Goal: Task Accomplishment & Management: Manage account settings

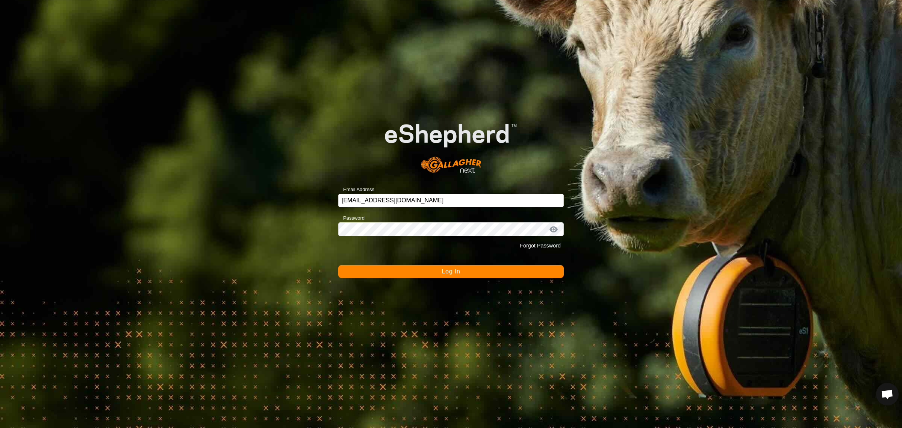
click at [452, 271] on span "Log In" at bounding box center [451, 271] width 18 height 6
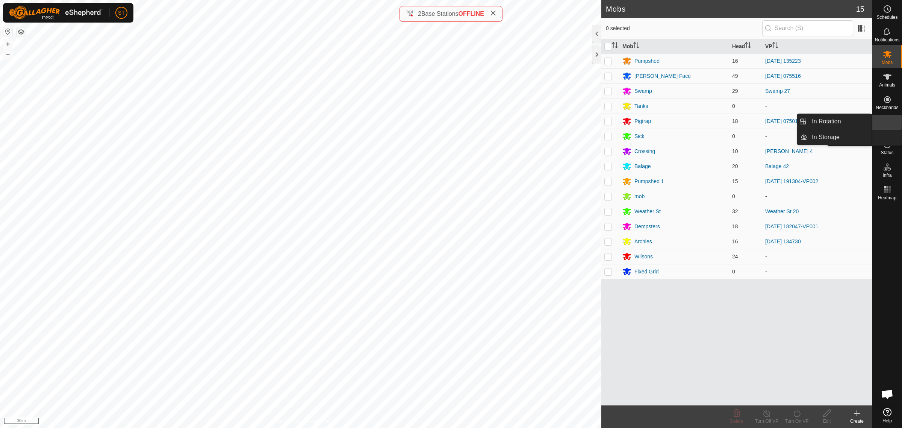
click at [888, 123] on link "In Rotation" at bounding box center [870, 122] width 64 height 15
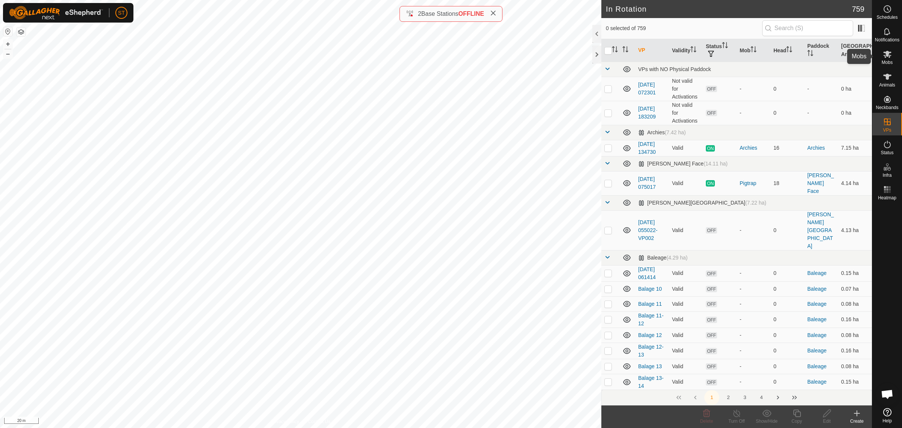
click at [887, 56] on icon at bounding box center [888, 54] width 8 height 7
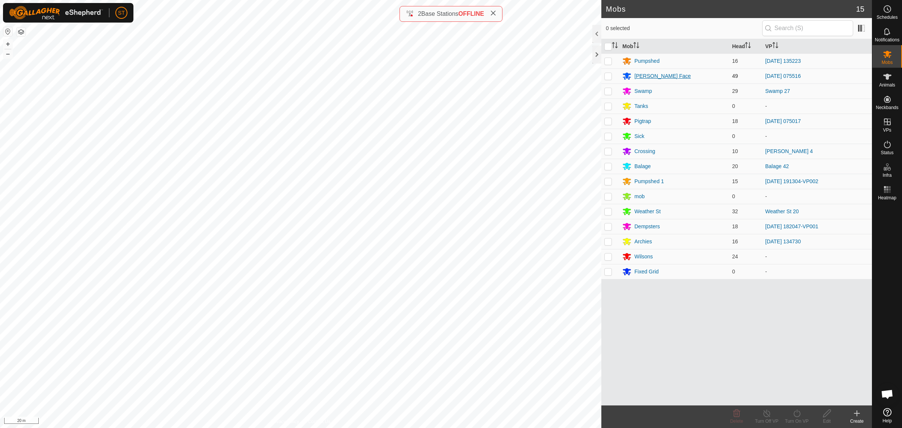
click at [641, 74] on div "[PERSON_NAME] Face" at bounding box center [663, 76] width 56 height 8
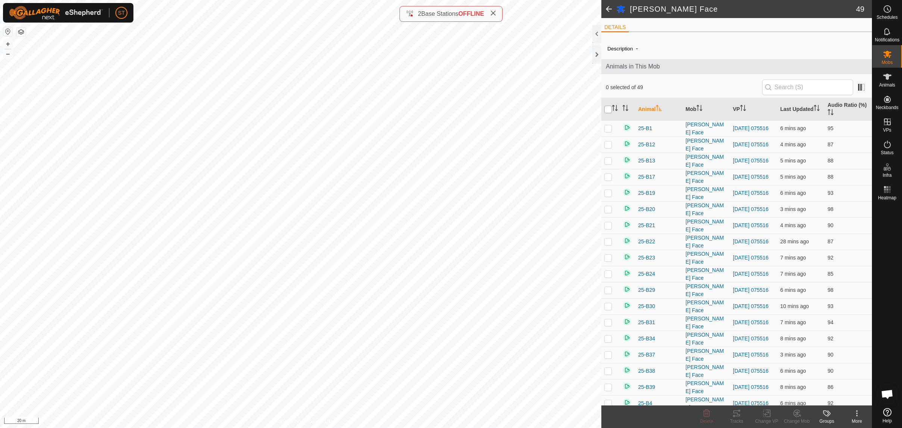
click at [608, 109] on input "checkbox" at bounding box center [609, 110] width 8 height 8
checkbox input "true"
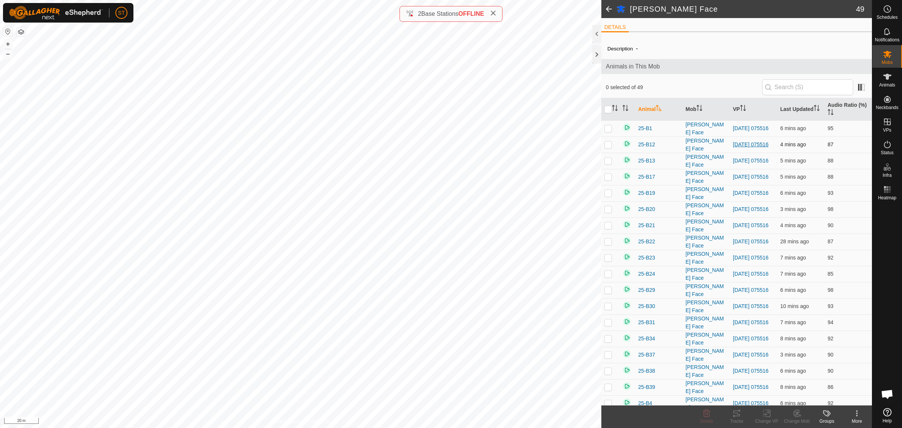
checkbox input "true"
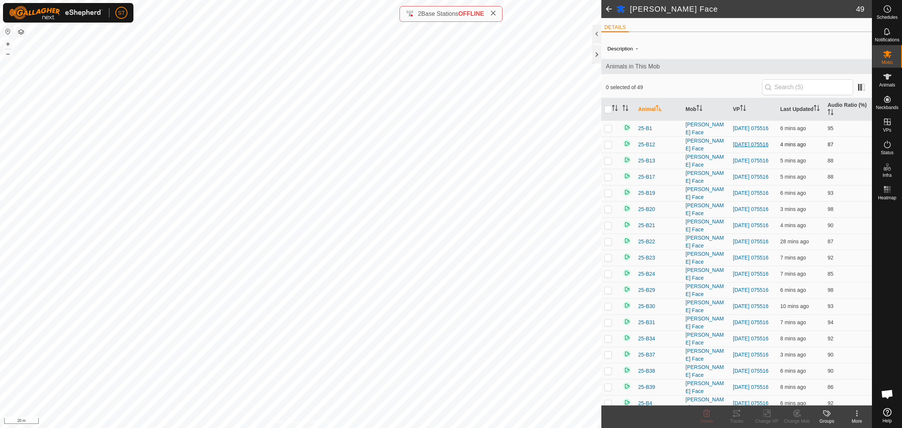
checkbox input "true"
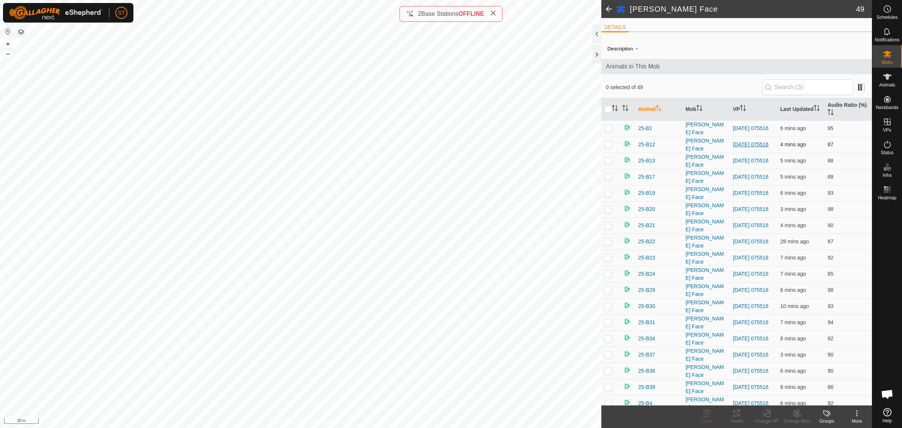
checkbox input "true"
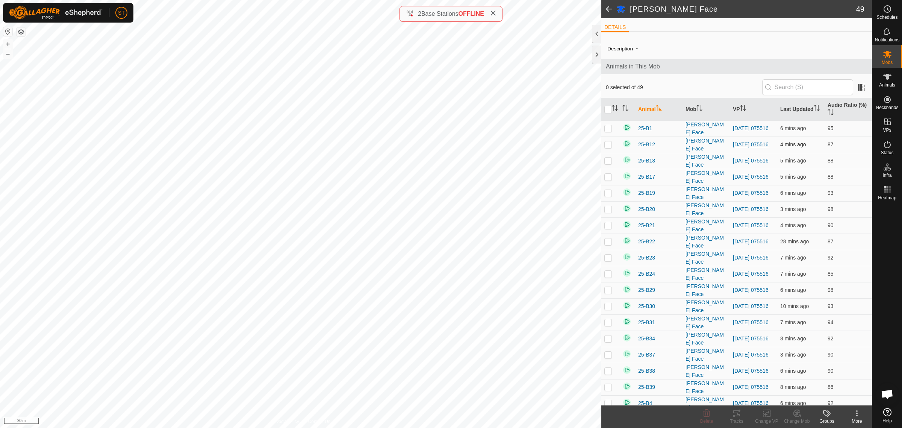
checkbox input "true"
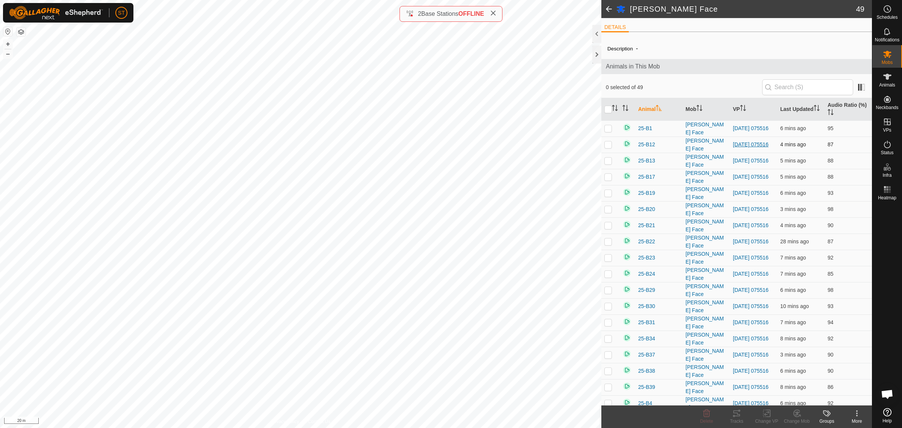
checkbox input "true"
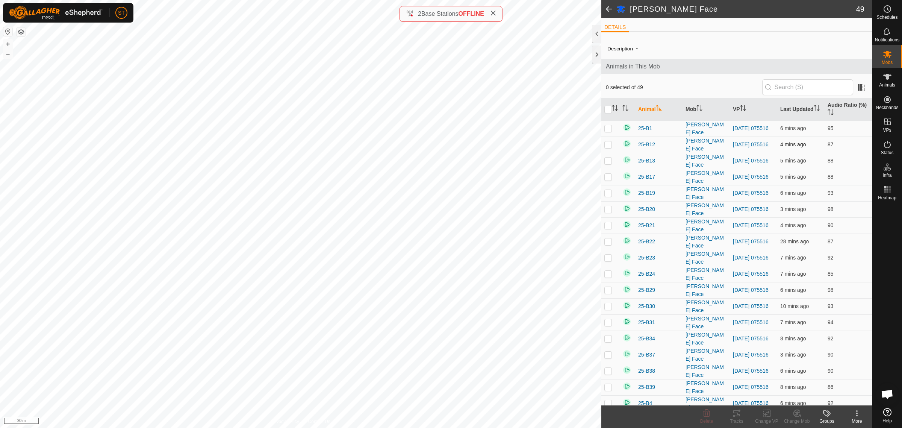
checkbox input "true"
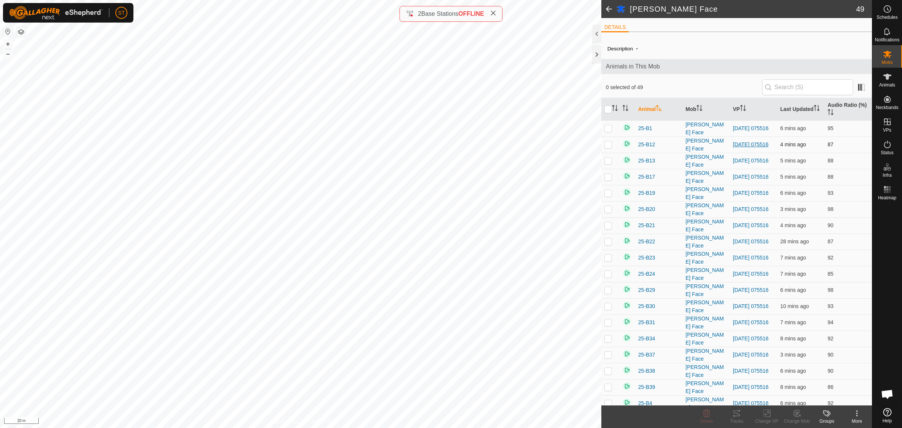
checkbox input "true"
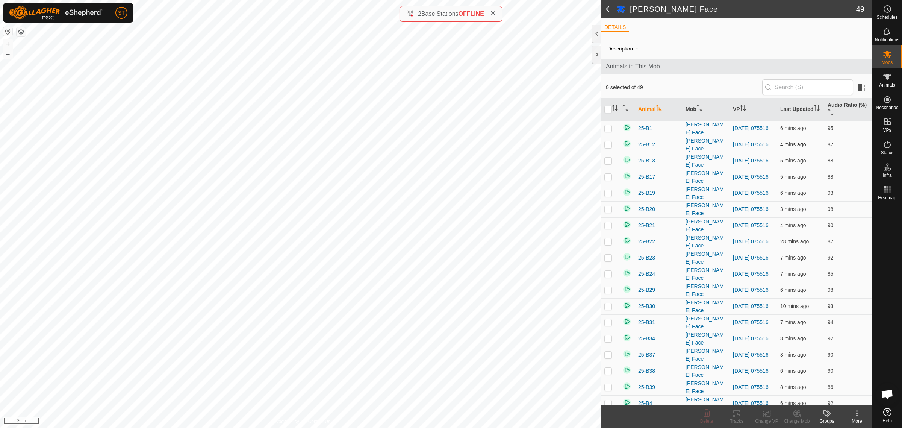
checkbox input "true"
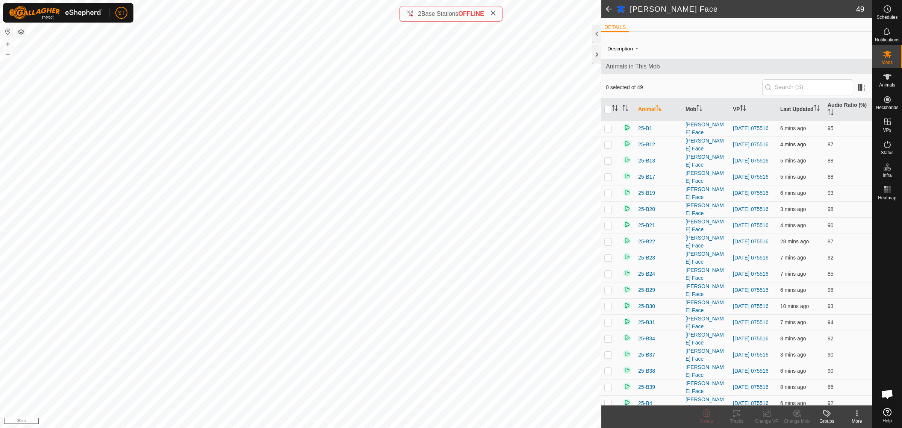
checkbox input "true"
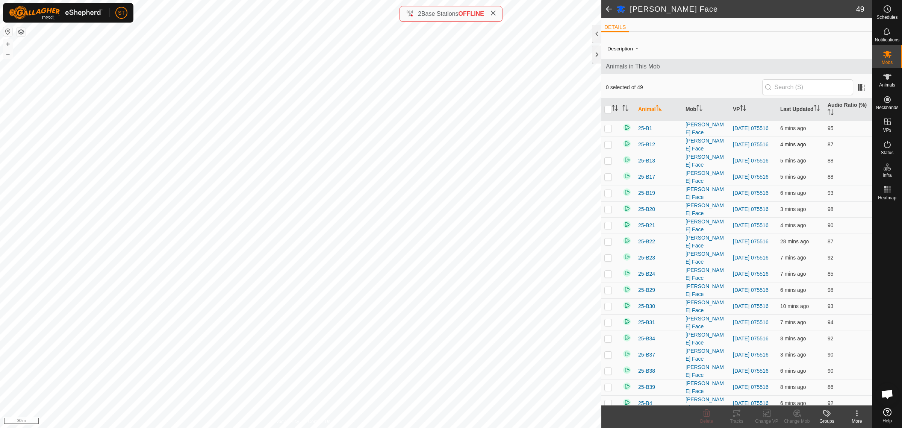
checkbox input "true"
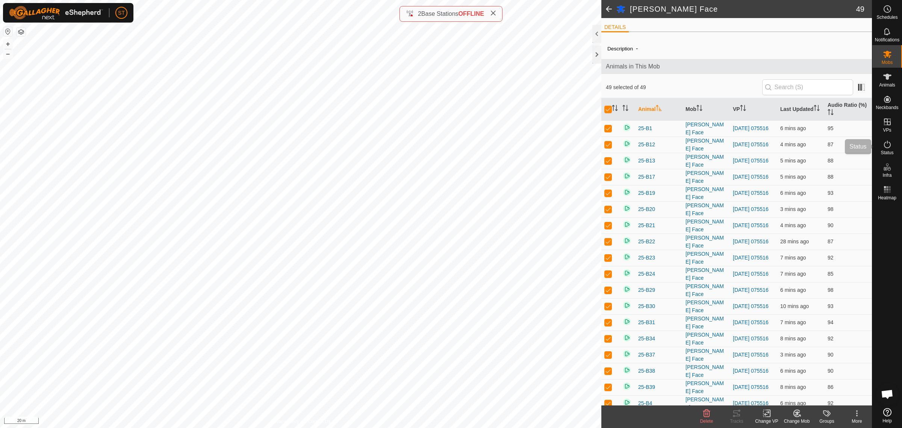
click at [888, 124] on icon at bounding box center [887, 121] width 7 height 7
click at [828, 121] on link "In Rotation" at bounding box center [840, 121] width 64 height 15
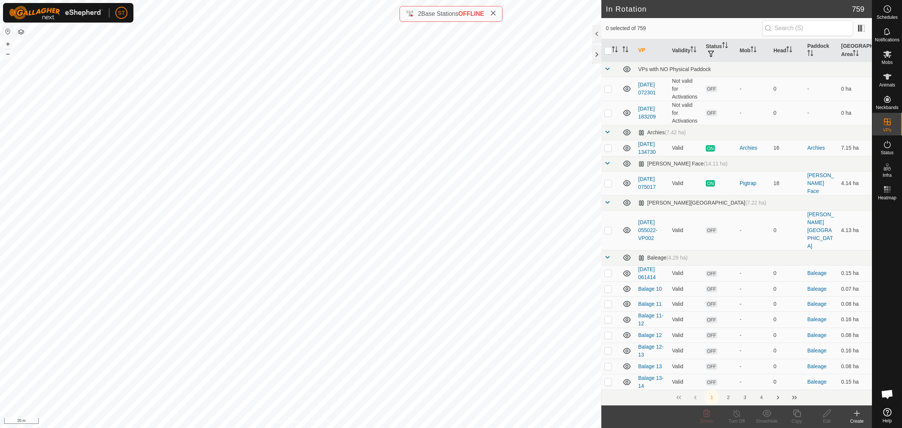
click at [856, 417] on icon at bounding box center [857, 413] width 9 height 9
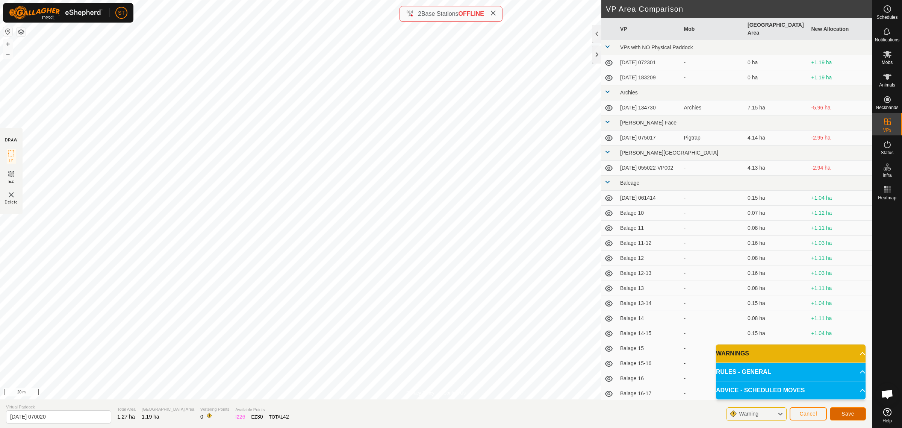
click at [841, 414] on button "Save" at bounding box center [848, 413] width 36 height 13
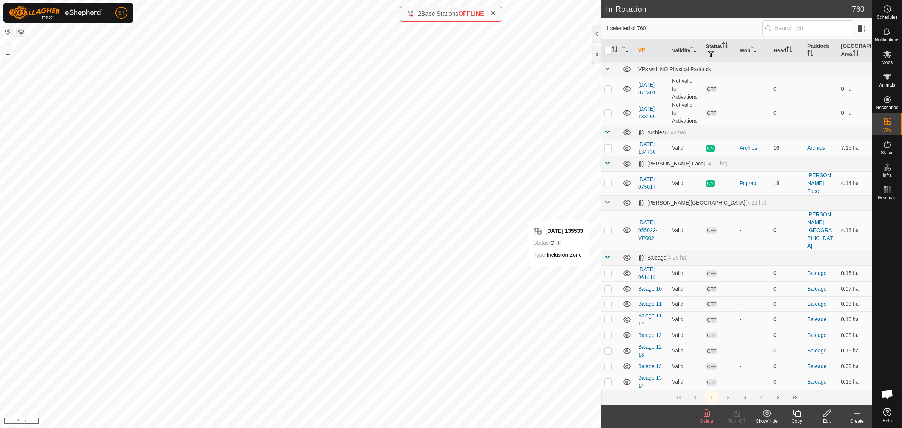
click at [706, 415] on icon at bounding box center [706, 413] width 7 height 8
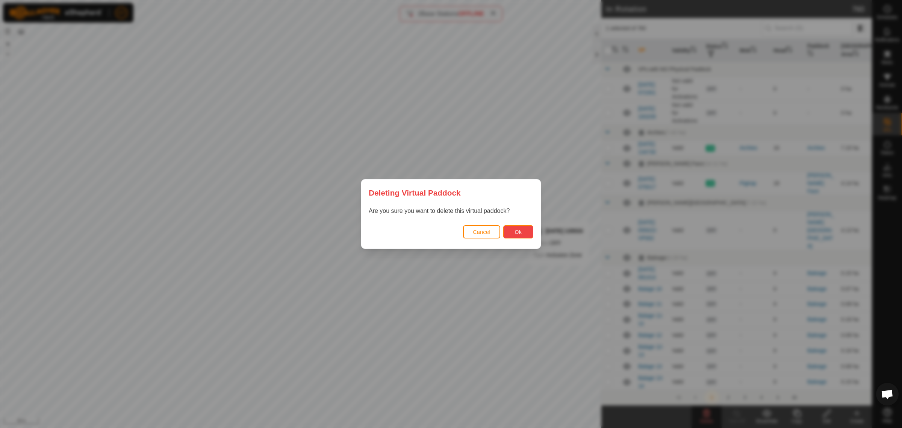
click at [515, 232] on span "Ok" at bounding box center [518, 232] width 7 height 6
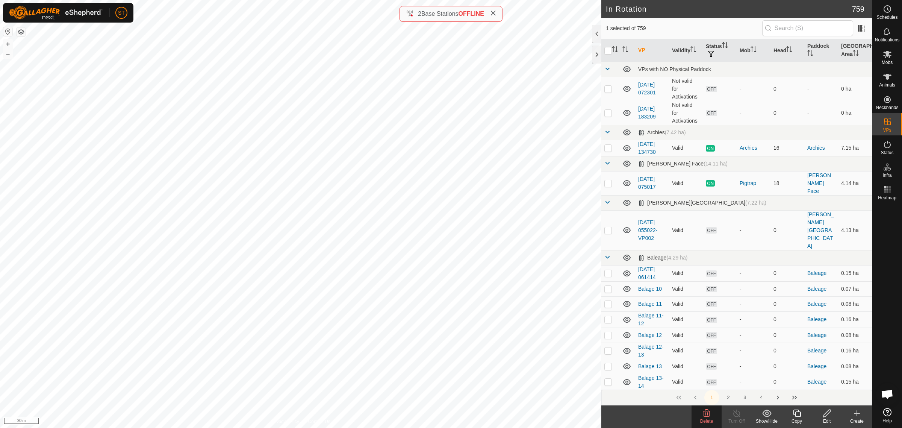
click at [704, 418] on span "Delete" at bounding box center [706, 420] width 13 height 5
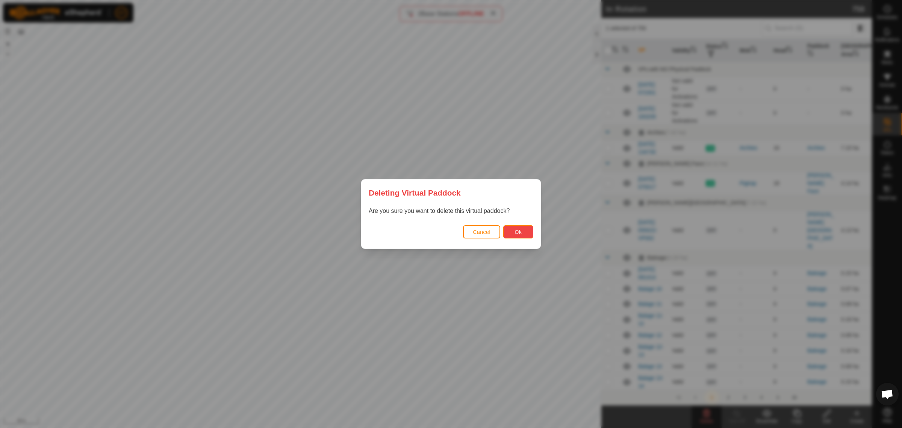
click at [520, 233] on span "Ok" at bounding box center [518, 232] width 7 height 6
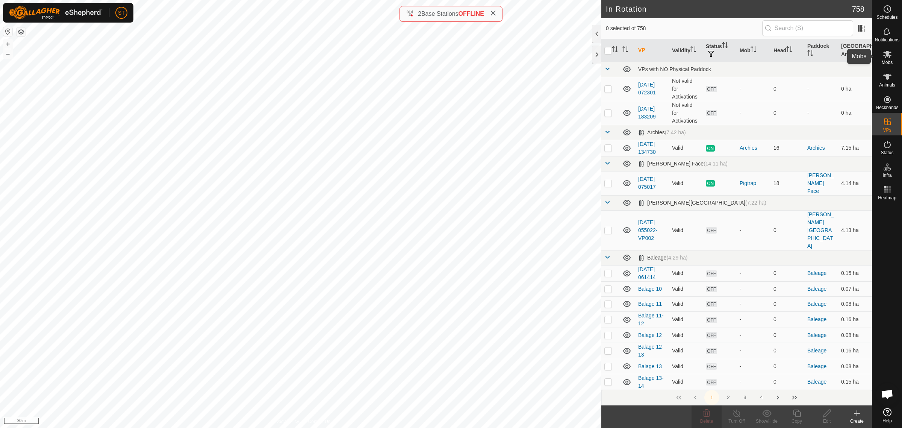
click at [892, 55] on es-mob-svg-icon at bounding box center [888, 54] width 14 height 12
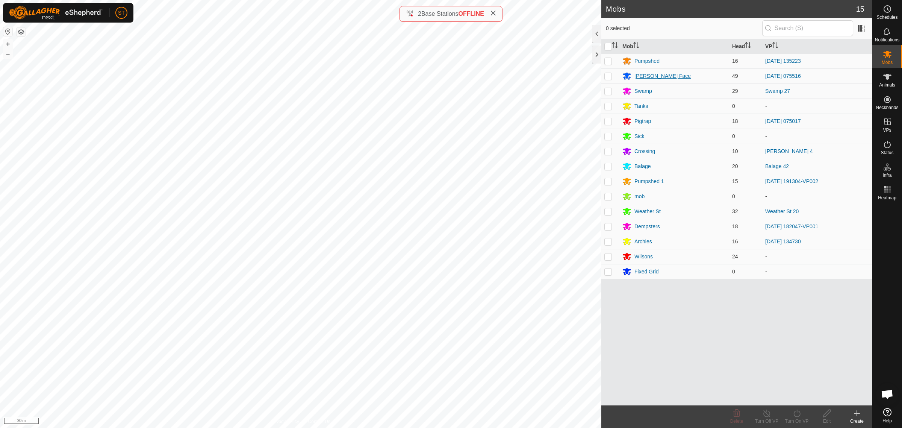
click at [647, 74] on div "[PERSON_NAME] Face" at bounding box center [663, 76] width 56 height 8
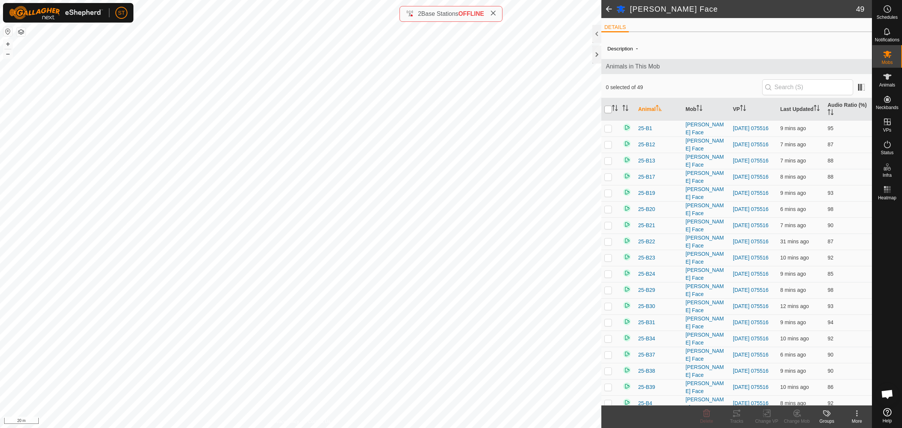
click at [609, 112] on input "checkbox" at bounding box center [609, 110] width 8 height 8
checkbox input "true"
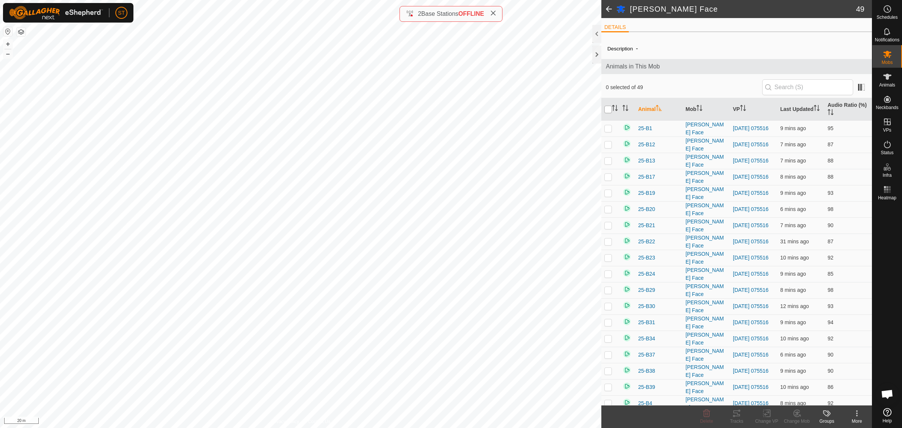
checkbox input "true"
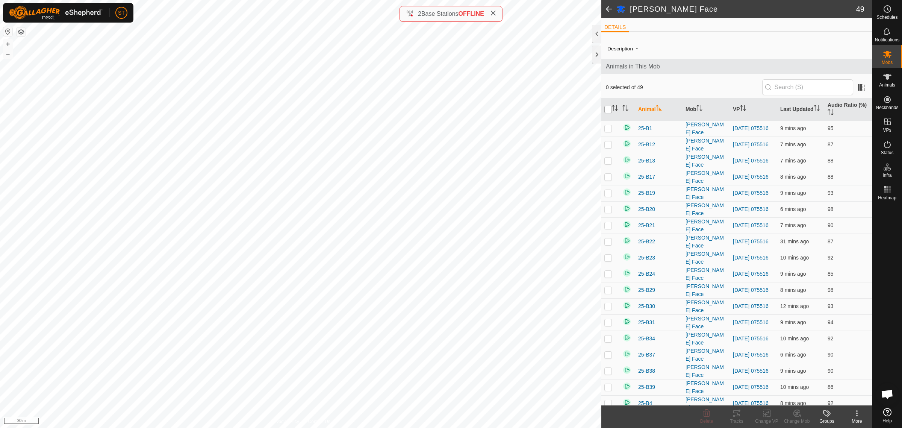
checkbox input "true"
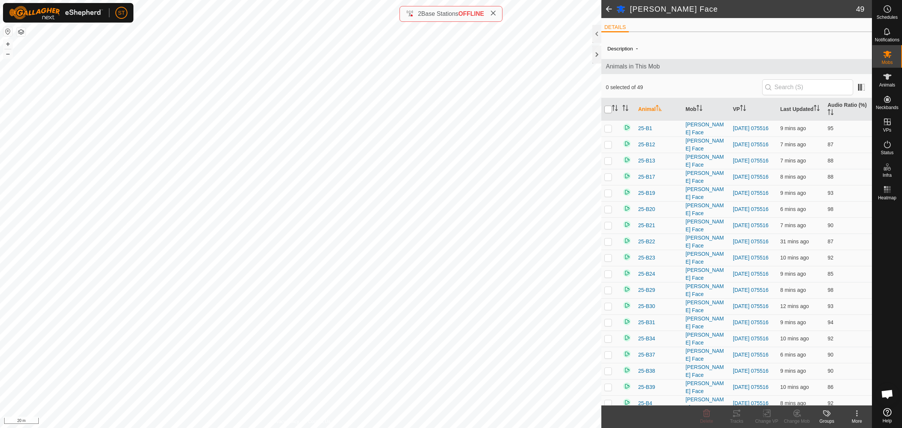
checkbox input "true"
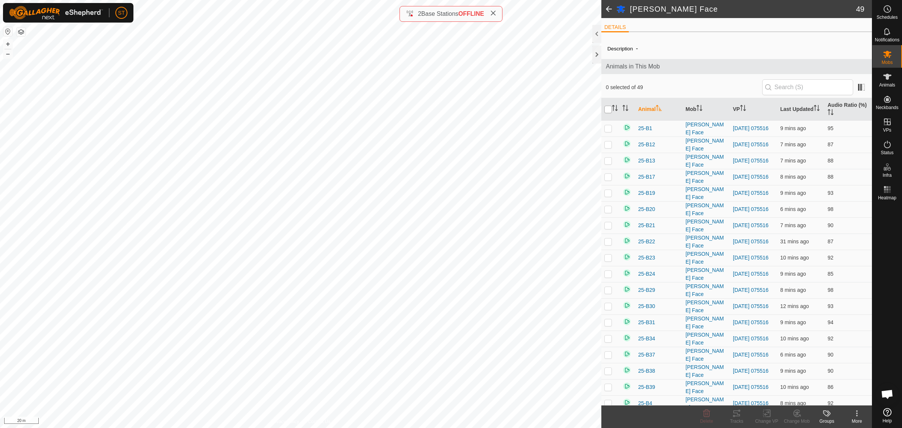
checkbox input "true"
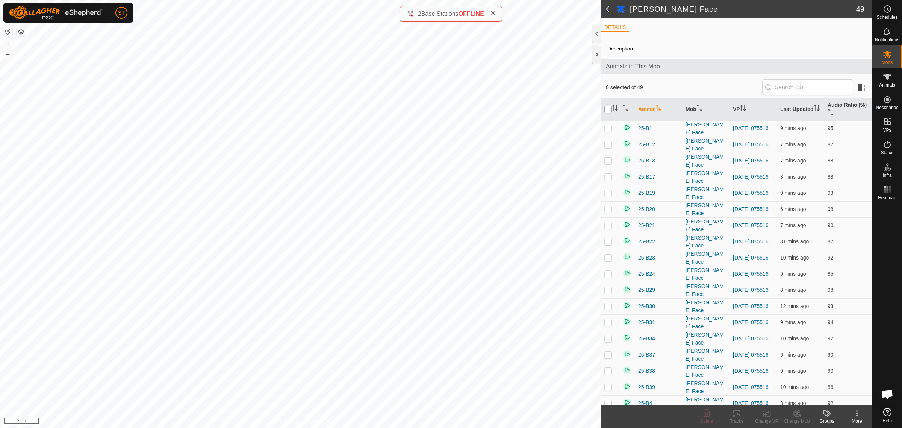
checkbox input "true"
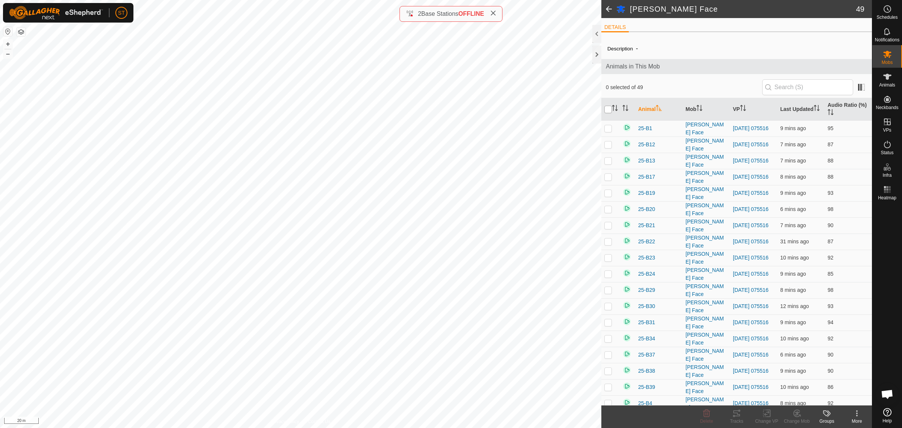
checkbox input "true"
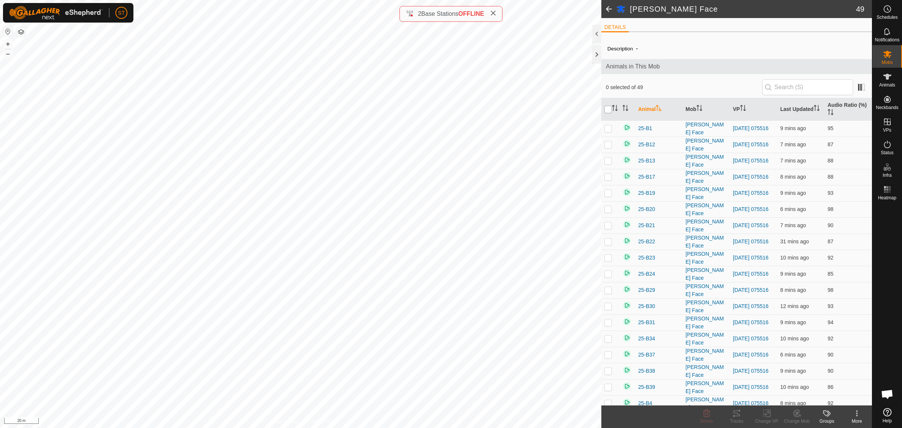
checkbox input "true"
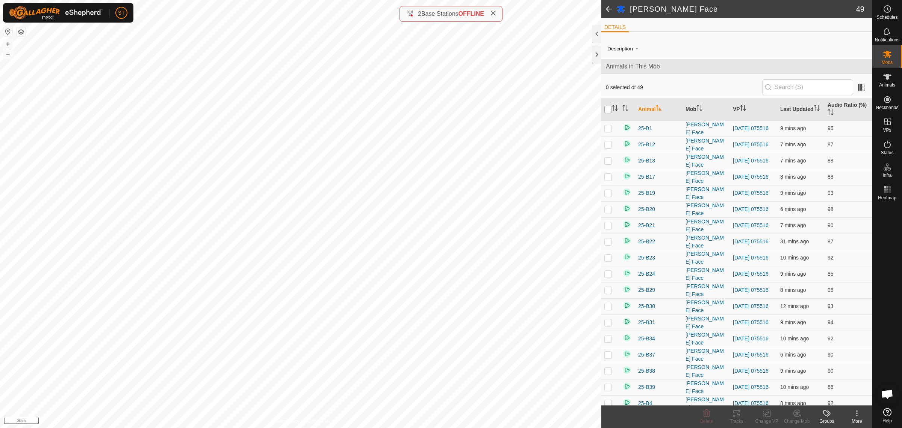
checkbox input "true"
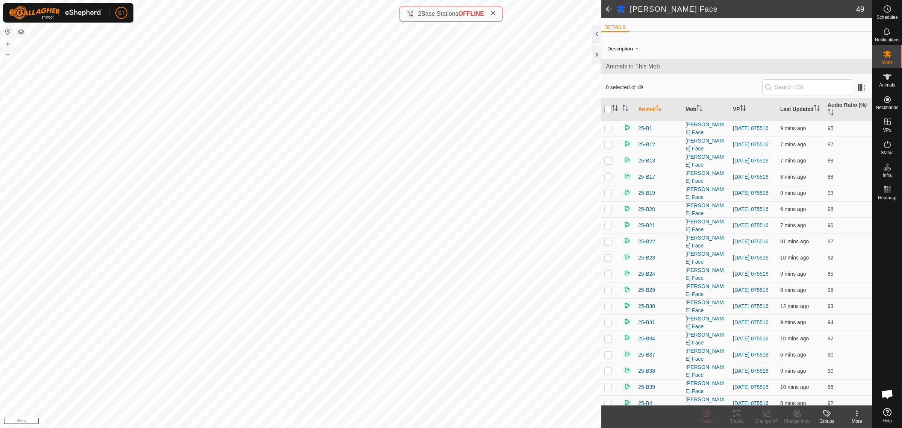
checkbox input "true"
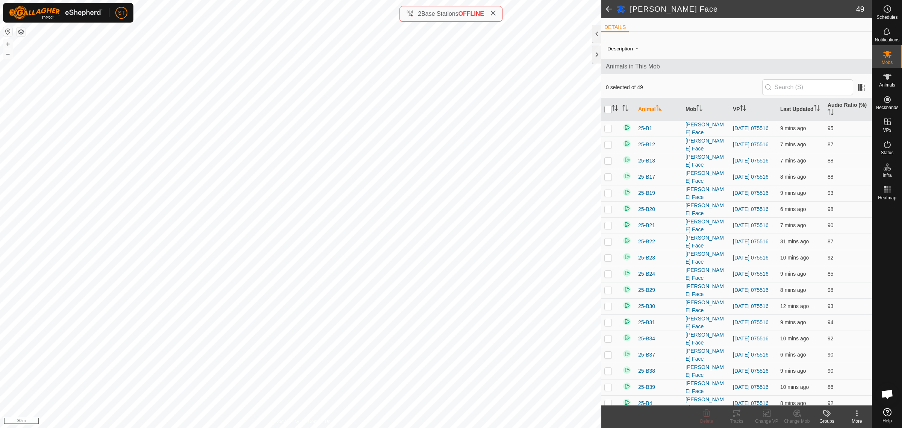
checkbox input "true"
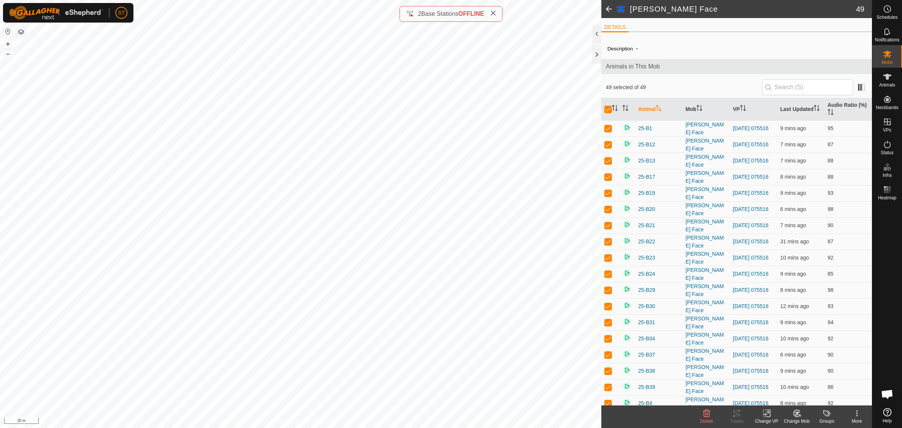
click at [767, 416] on icon at bounding box center [766, 413] width 9 height 9
click at [791, 379] on link "Choose VP..." at bounding box center [789, 381] width 74 height 15
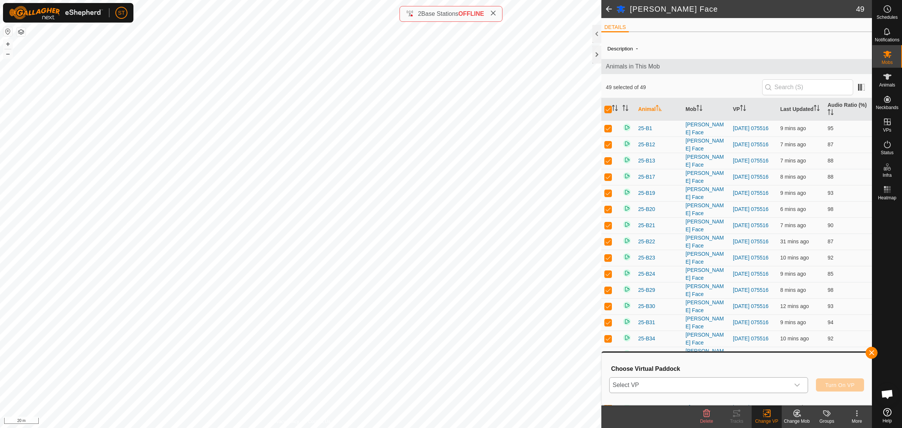
click at [797, 386] on icon "dropdown trigger" at bounding box center [797, 385] width 6 height 6
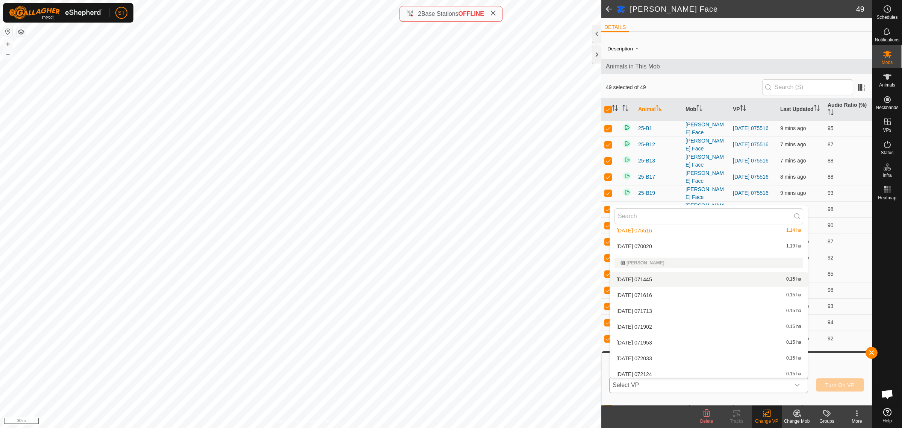
scroll to position [3854, 0]
click at [644, 260] on li "[DATE] 070020 1.19 ha" at bounding box center [709, 266] width 198 height 15
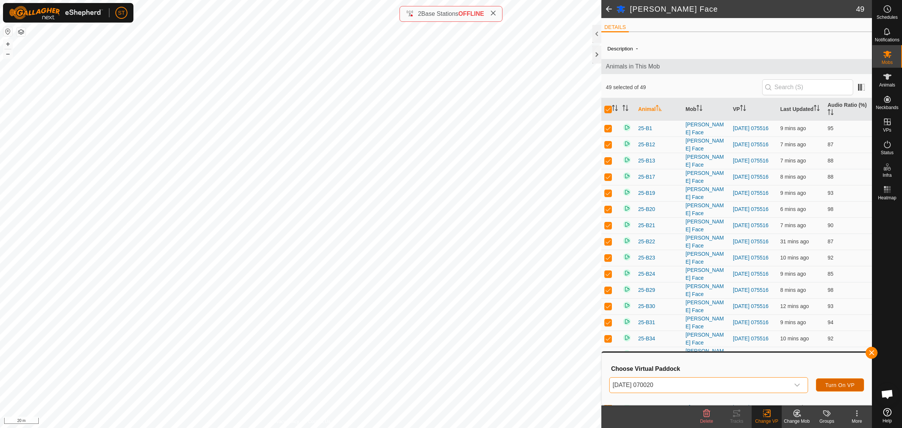
click at [826, 385] on span "Turn On VP" at bounding box center [840, 385] width 29 height 6
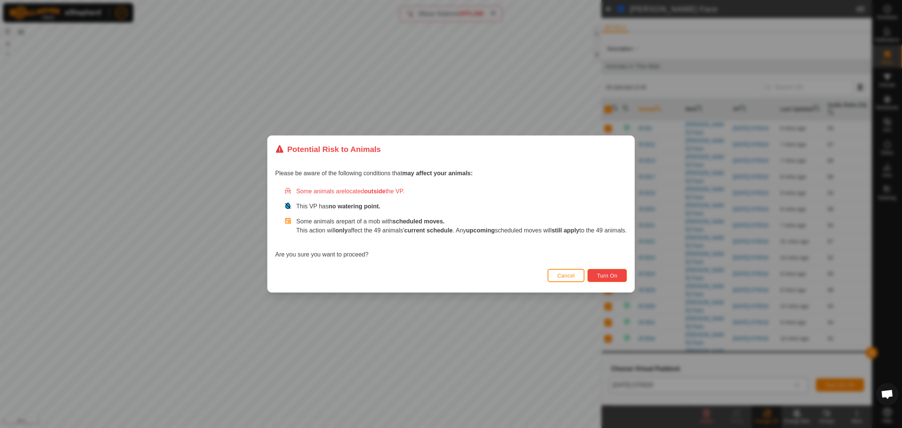
click at [603, 273] on span "Turn On" at bounding box center [607, 276] width 20 height 6
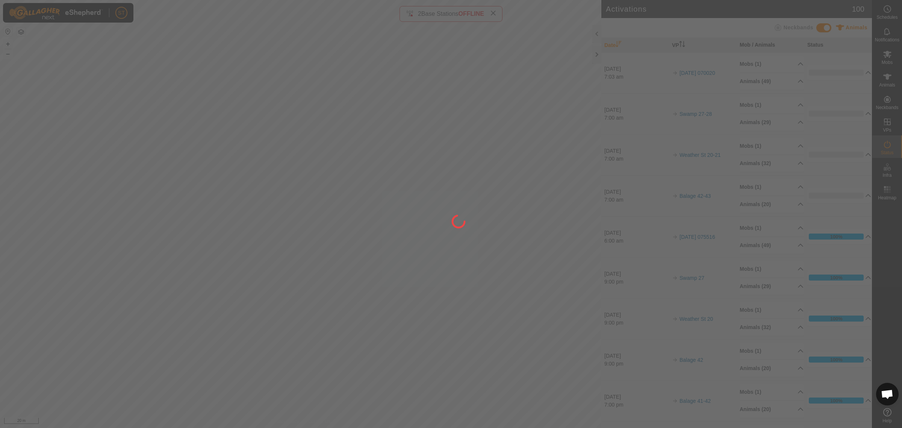
drag, startPoint x: 88, startPoint y: 201, endPoint x: 135, endPoint y: 219, distance: 50.3
click at [135, 219] on div at bounding box center [451, 214] width 902 height 428
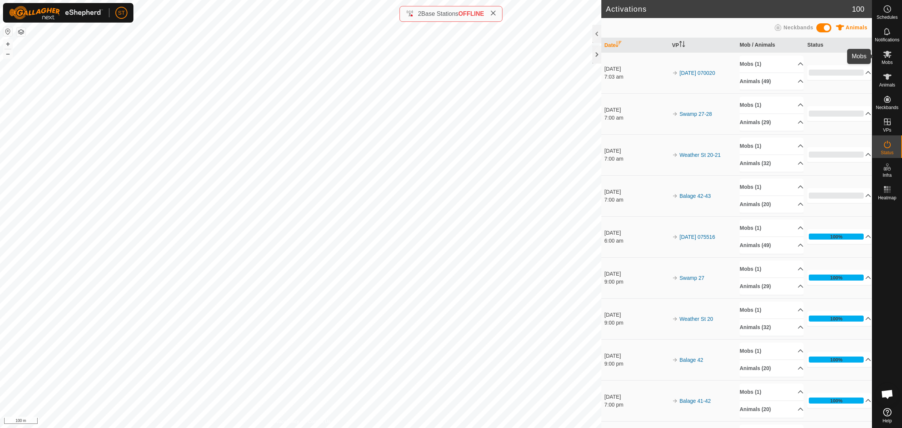
click at [891, 57] on icon at bounding box center [887, 54] width 9 height 9
